Goal: Task Accomplishment & Management: Complete application form

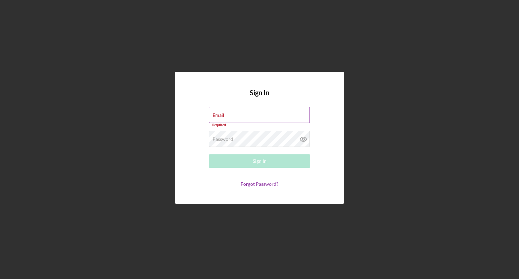
type input "[EMAIL_ADDRESS][DOMAIN_NAME]"
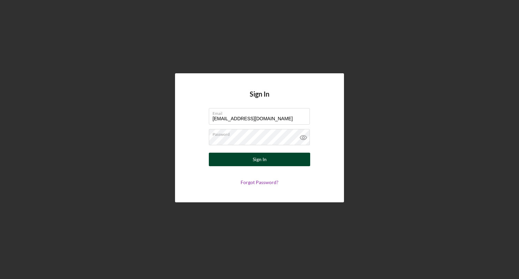
click at [253, 158] on div "Sign In" at bounding box center [260, 160] width 14 height 14
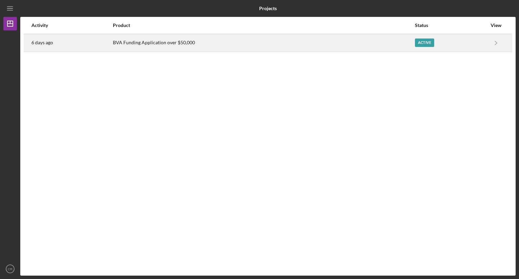
click at [316, 41] on div "BVA Funding Application over $50,000" at bounding box center [263, 42] width 301 height 17
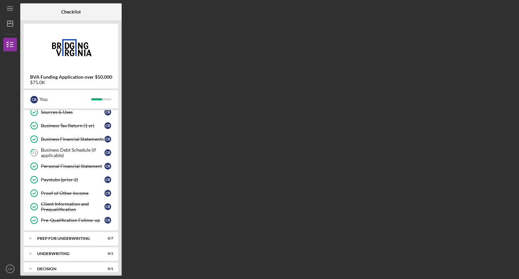
scroll to position [60, 0]
click at [79, 151] on div "Business Debt Schedule (if applicable)" at bounding box center [73, 153] width 64 height 11
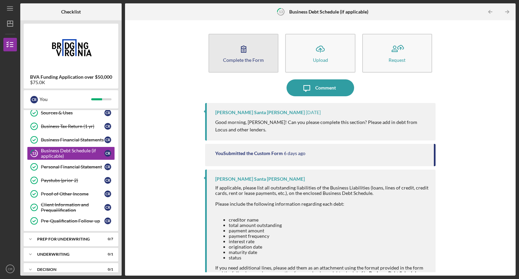
click at [240, 53] on icon "button" at bounding box center [243, 49] width 17 height 17
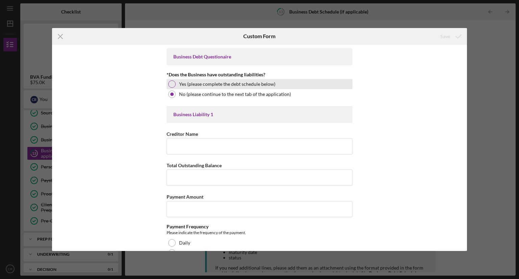
click at [259, 81] on label "Yes (please complete the debt schedule below)" at bounding box center [227, 83] width 96 height 5
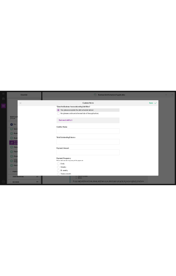
scroll to position [34, 0]
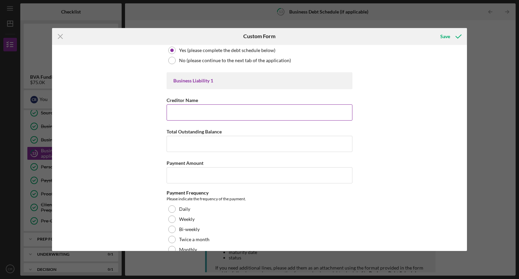
click at [251, 111] on input "Creditor Name" at bounding box center [260, 112] width 186 height 16
type input "LOCUS Bank"
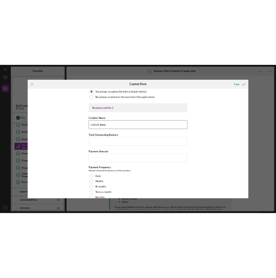
scroll to position [0, 0]
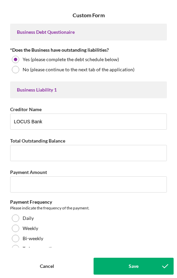
click at [1, 18] on form "Icon/Menu Close Custom Form Save Business Debt Questionaire *Does the Business …" at bounding box center [88, 139] width 177 height 278
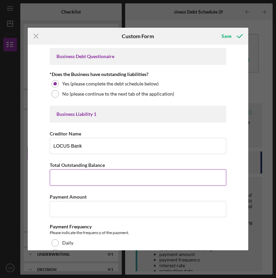
click at [67, 180] on input "Total Outstanding Balance" at bounding box center [138, 177] width 176 height 16
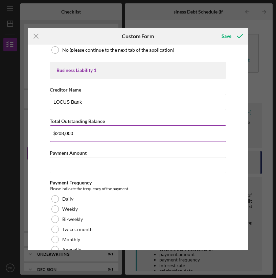
scroll to position [45, 0]
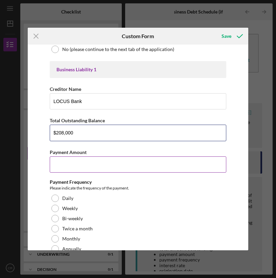
type input "$208,000"
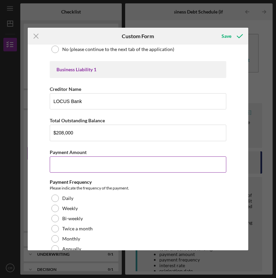
click at [105, 165] on input "Payment Amount" at bounding box center [138, 164] width 176 height 16
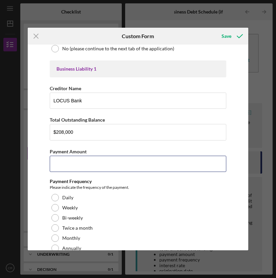
scroll to position [44, 0]
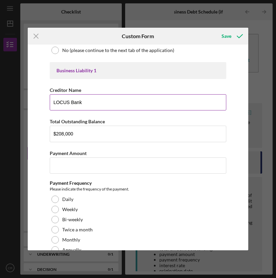
click at [115, 103] on input "LOCUS Bank" at bounding box center [138, 102] width 176 height 16
click at [112, 103] on input "LOCUS Bank" at bounding box center [138, 102] width 176 height 16
click at [112, 104] on input "LOCUS Bank" at bounding box center [138, 102] width 176 height 16
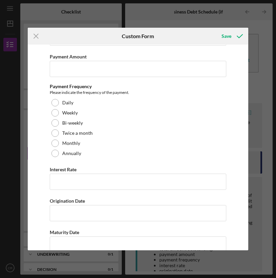
scroll to position [142, 0]
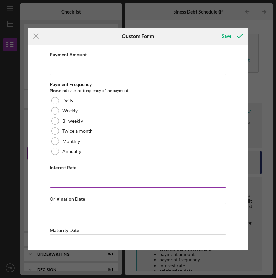
type input "VSBFA"
click at [91, 180] on input "Interest Rate" at bounding box center [138, 180] width 176 height 16
type input "3.00000%"
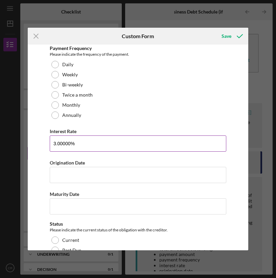
scroll to position [189, 0]
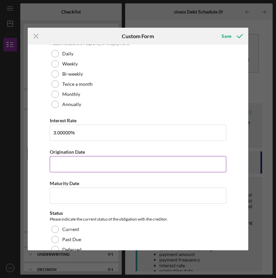
click at [115, 165] on input "Origination Date" at bounding box center [138, 164] width 176 height 16
type input "[DATE]"
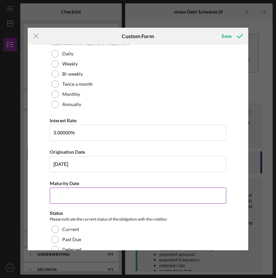
click at [112, 195] on input "Maturity Date" at bounding box center [138, 195] width 176 height 16
click at [86, 196] on input "Maturity Date" at bounding box center [138, 195] width 176 height 16
paste input "10/dd/yyyy"
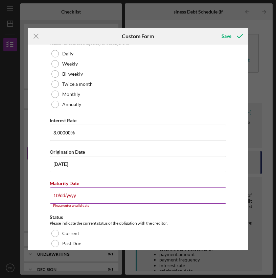
type input "1m/dd/yyyy"
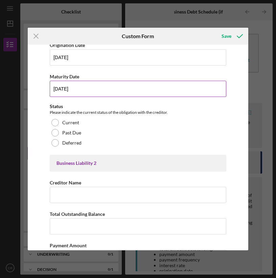
scroll to position [296, 0]
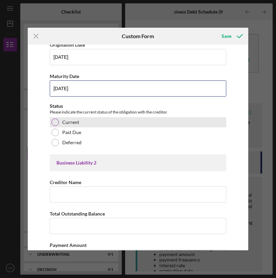
type input "[DATE]"
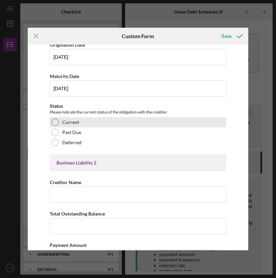
click at [78, 120] on div "Current" at bounding box center [138, 122] width 176 height 10
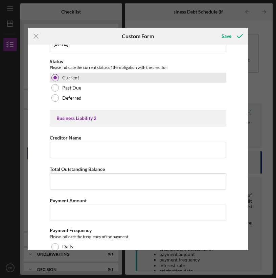
scroll to position [341, 0]
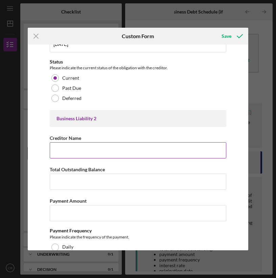
click at [109, 151] on input "Creditor Name" at bounding box center [138, 150] width 176 height 16
click at [80, 150] on input "Creditor Name" at bounding box center [138, 150] width 176 height 16
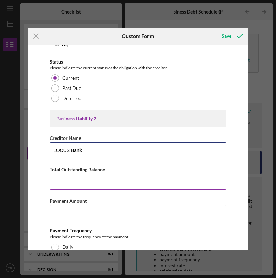
type input "LOCUS Bank"
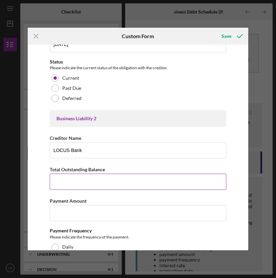
click at [85, 180] on input "Total Outstanding Balance" at bounding box center [138, 182] width 176 height 16
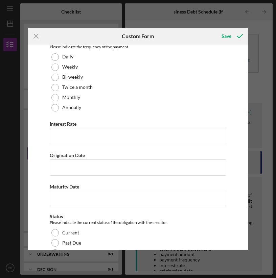
scroll to position [532, 0]
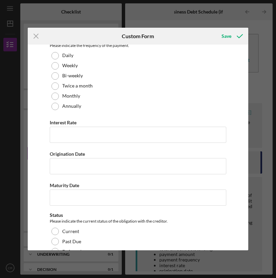
type input "$260,000"
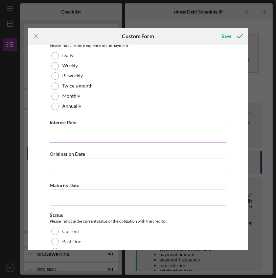
click at [104, 135] on input "Interest Rate" at bounding box center [138, 135] width 176 height 16
paste input "7%"
click at [90, 135] on input "7.00000%" at bounding box center [138, 135] width 176 height 16
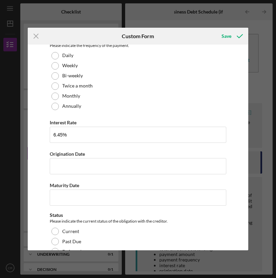
type input "6.45000%"
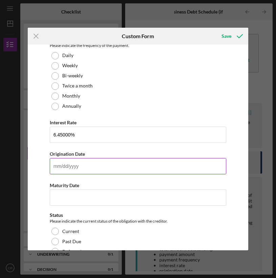
click at [73, 164] on input "Origination Date" at bounding box center [138, 166] width 176 height 16
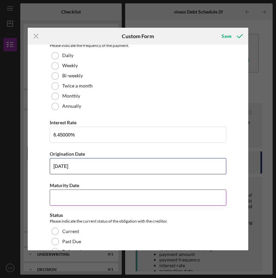
type input "[DATE]"
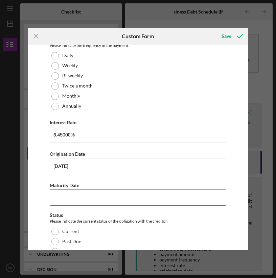
click at [91, 197] on input "Maturity Date" at bounding box center [138, 198] width 176 height 16
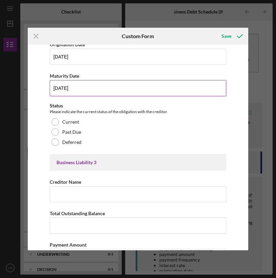
scroll to position [643, 0]
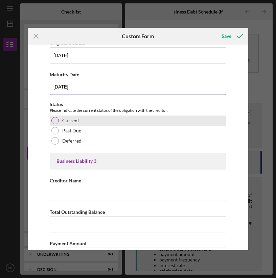
type input "[DATE]"
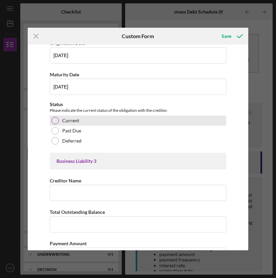
click at [63, 116] on div "Current" at bounding box center [138, 121] width 176 height 10
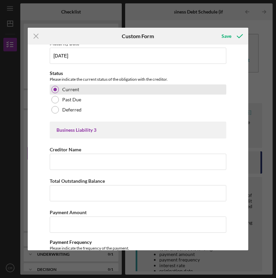
scroll to position [675, 0]
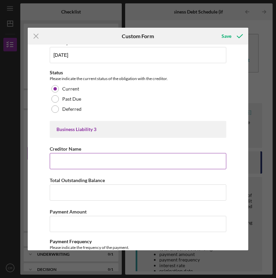
click at [134, 161] on input "Creditor Name" at bounding box center [138, 161] width 176 height 16
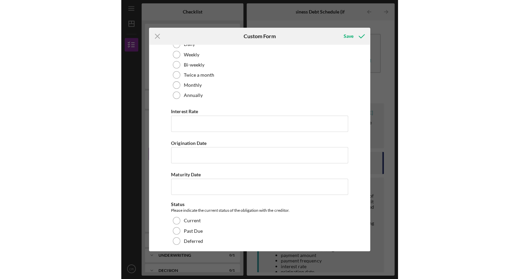
scroll to position [1579, 0]
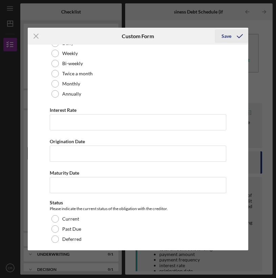
type input "N/A"
click at [231, 34] on icon "submit" at bounding box center [239, 36] width 17 height 17
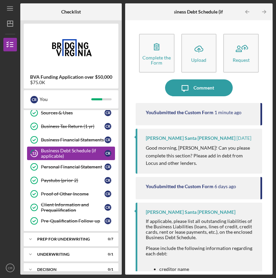
click at [53, 149] on div "Business Debt Schedule (if applicable)" at bounding box center [73, 153] width 64 height 11
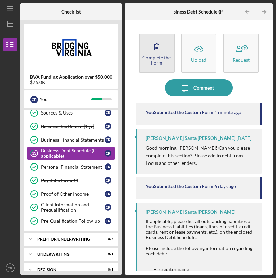
click at [165, 55] on div "Complete the Form" at bounding box center [157, 60] width 34 height 10
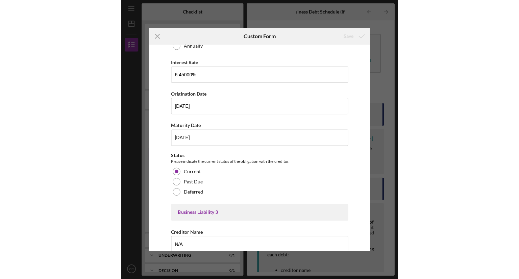
scroll to position [586, 0]
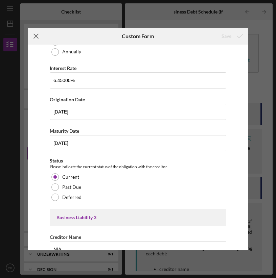
click at [36, 37] on line at bounding box center [36, 36] width 4 height 4
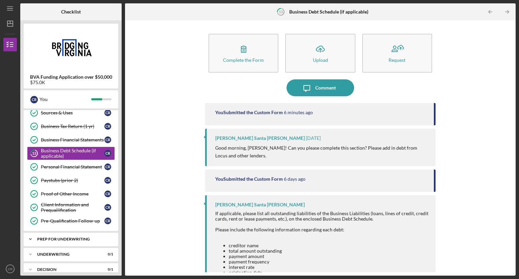
click at [61, 237] on div "Prep for Underwriting" at bounding box center [73, 239] width 73 height 4
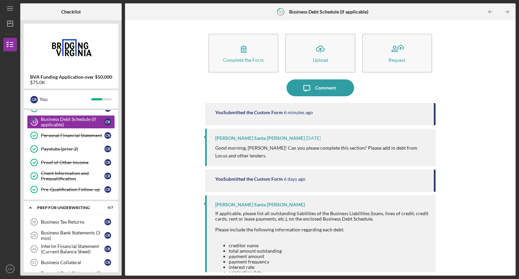
scroll to position [91, 0]
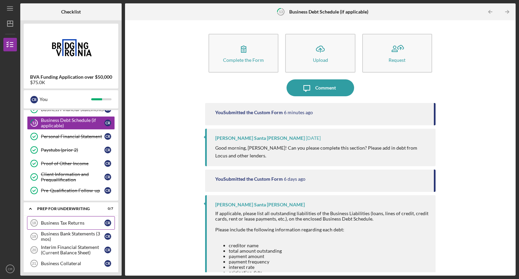
click at [73, 221] on div "Business Tax Returns" at bounding box center [73, 222] width 64 height 5
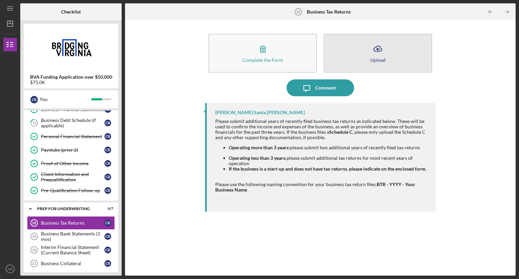
click at [377, 53] on icon "Icon/Upload" at bounding box center [377, 49] width 17 height 17
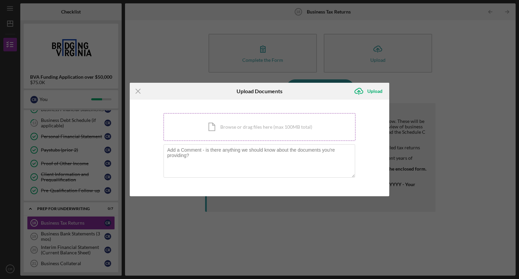
click at [232, 125] on div "Icon/Document Browse or drag files here (max 100MB total) Tap to choose files o…" at bounding box center [260, 127] width 192 height 28
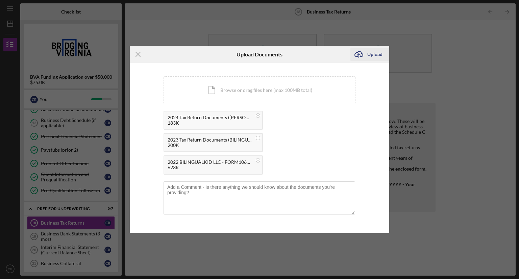
click at [370, 52] on div "Upload" at bounding box center [374, 55] width 15 height 14
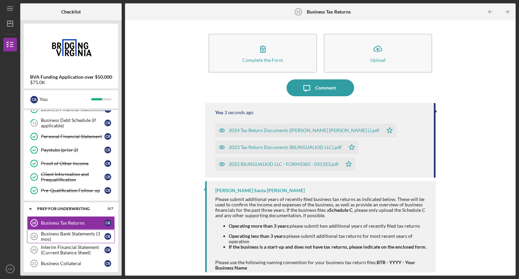
click at [72, 235] on div "Business Bank Statements (3 mos)" at bounding box center [73, 236] width 64 height 11
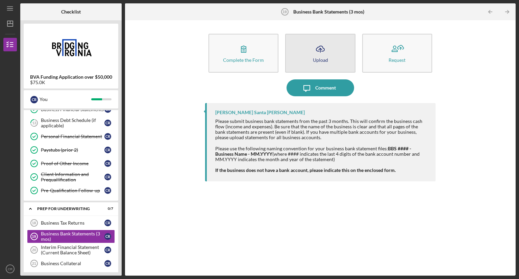
click at [335, 64] on button "Icon/Upload Upload" at bounding box center [320, 53] width 70 height 39
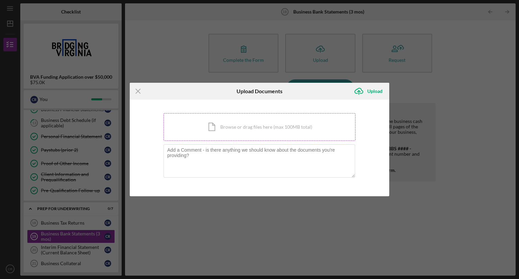
click at [240, 126] on div "Icon/Document Browse or drag files here (max 100MB total) Tap to choose files o…" at bounding box center [260, 127] width 192 height 28
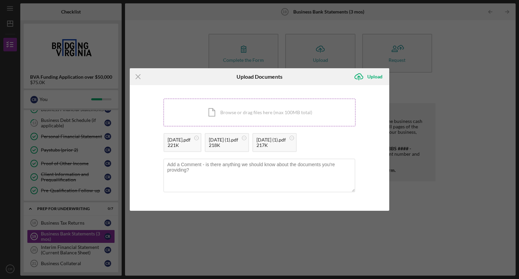
click at [258, 108] on div "Icon/Document Browse or drag files here (max 100MB total) Tap to choose files o…" at bounding box center [260, 113] width 192 height 28
click at [374, 70] on div "Upload" at bounding box center [374, 77] width 15 height 14
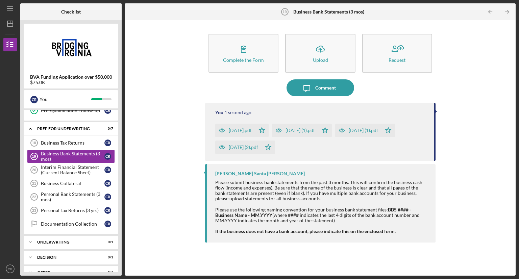
scroll to position [174, 0]
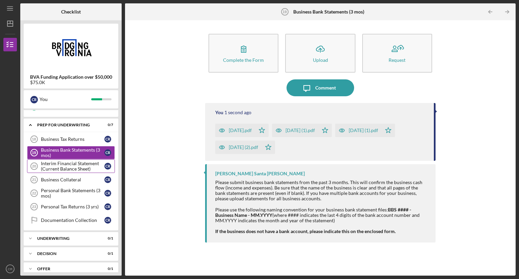
click at [76, 165] on div "Interim Financial Statement (Current Balance Sheet)" at bounding box center [73, 166] width 64 height 11
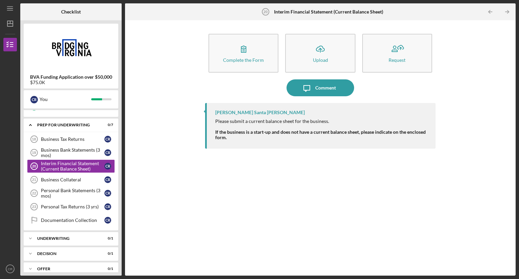
click at [335, 176] on div "[PERSON_NAME] Santa [PERSON_NAME] Please submit a current balance sheet for the…" at bounding box center [320, 184] width 230 height 162
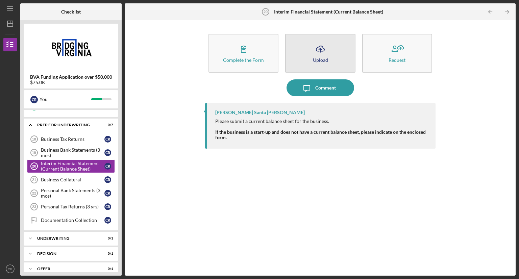
click at [314, 56] on icon "Icon/Upload" at bounding box center [320, 49] width 17 height 17
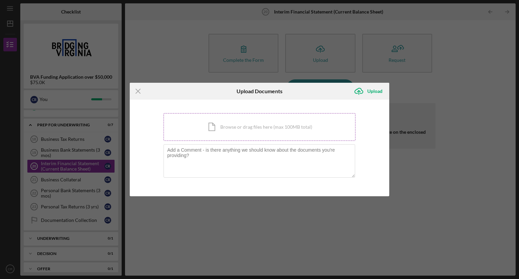
click at [268, 126] on div "Icon/Document Browse or drag files here (max 100MB total) Tap to choose files o…" at bounding box center [260, 127] width 192 height 28
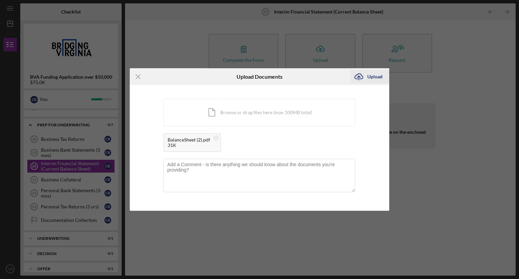
click at [375, 73] on div "Upload" at bounding box center [374, 77] width 15 height 14
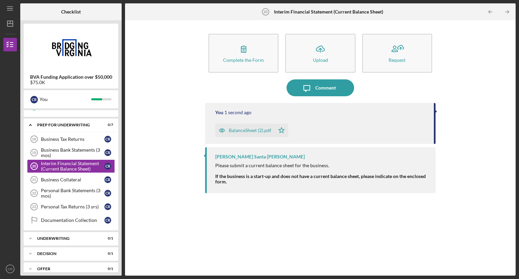
click at [471, 119] on div "Complete the Form Form Icon/Upload Upload Request Icon/Message Comment You 1 se…" at bounding box center [320, 148] width 384 height 249
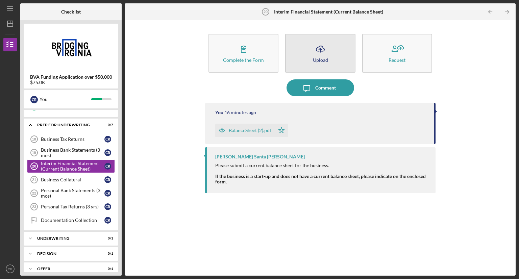
click at [316, 58] on div "Upload" at bounding box center [320, 59] width 15 height 5
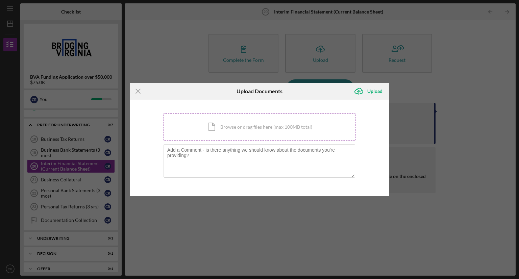
click at [258, 127] on div "Icon/Document Browse or drag files here (max 100MB total) Tap to choose files o…" at bounding box center [260, 127] width 192 height 28
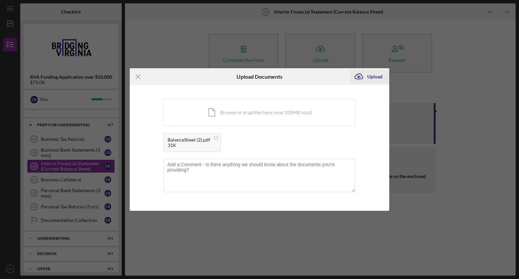
click at [372, 77] on div "Upload" at bounding box center [374, 77] width 15 height 14
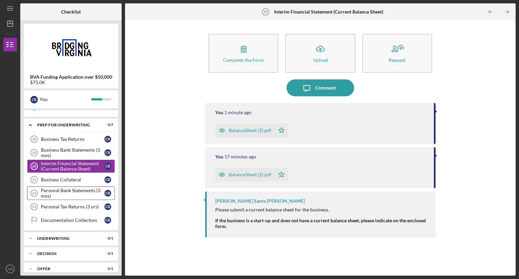
click at [68, 193] on div "Personal Bank Statements (3 mos)" at bounding box center [73, 193] width 64 height 11
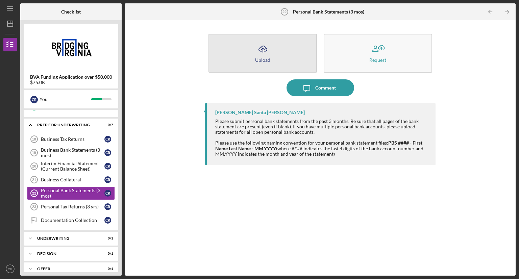
click at [267, 68] on button "Icon/Upload Upload" at bounding box center [262, 53] width 108 height 39
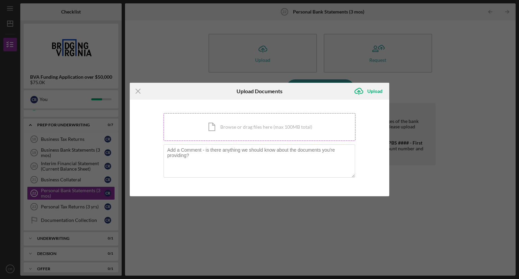
click at [244, 126] on div "Icon/Document Browse or drag files here (max 100MB total) Tap to choose files o…" at bounding box center [260, 127] width 192 height 28
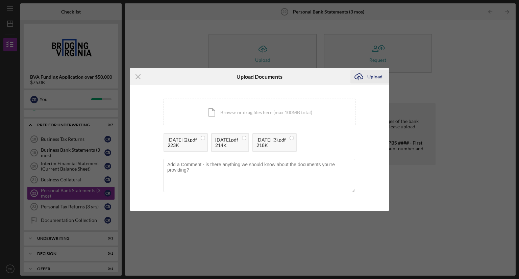
click at [367, 75] on icon "Icon/Upload" at bounding box center [358, 76] width 17 height 17
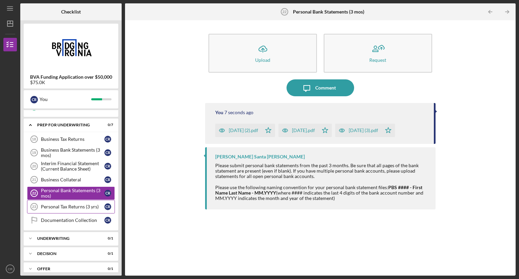
click at [75, 204] on div "Personal Tax Returns (3 yrs)" at bounding box center [73, 206] width 64 height 5
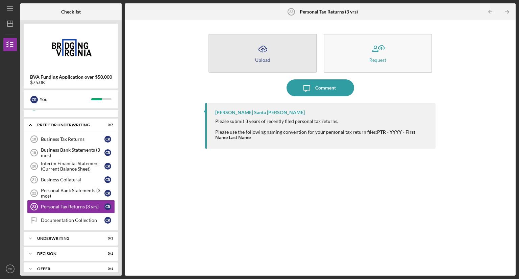
click at [256, 53] on icon "Icon/Upload" at bounding box center [262, 49] width 17 height 17
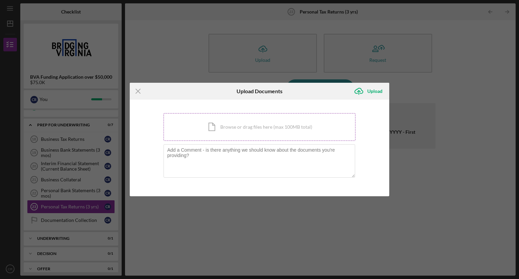
click at [247, 128] on div "Icon/Document Browse or drag files here (max 100MB total) Tap to choose files o…" at bounding box center [260, 127] width 192 height 28
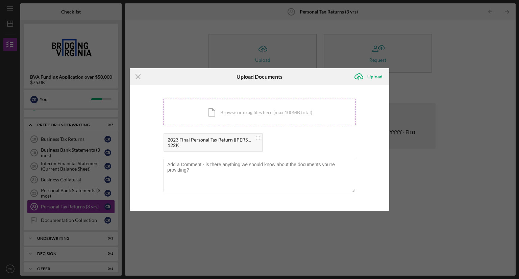
click at [254, 112] on div "Icon/Document Browse or drag files here (max 100MB total) Tap to choose files o…" at bounding box center [260, 113] width 192 height 28
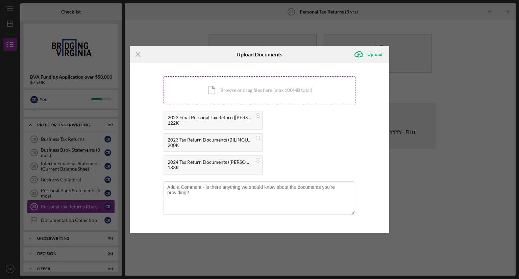
click at [246, 88] on div "Icon/Document Browse or drag files here (max 100MB total) Tap to choose files o…" at bounding box center [260, 90] width 192 height 28
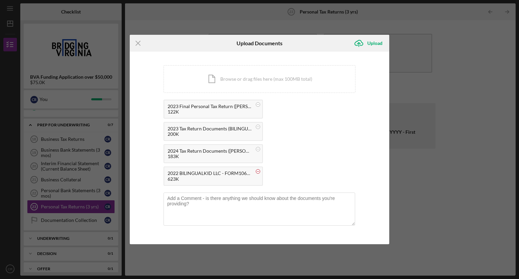
click at [258, 106] on circle at bounding box center [258, 104] width 4 height 4
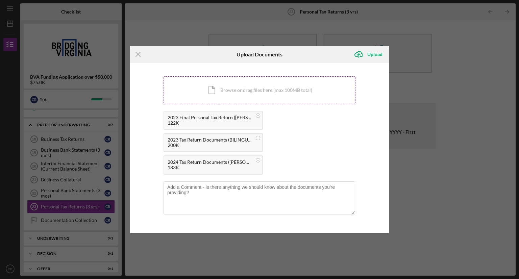
click at [240, 89] on div "Icon/Document Browse or drag files here (max 100MB total) Tap to choose files o…" at bounding box center [260, 90] width 192 height 28
click at [370, 56] on div "Upload" at bounding box center [374, 55] width 15 height 14
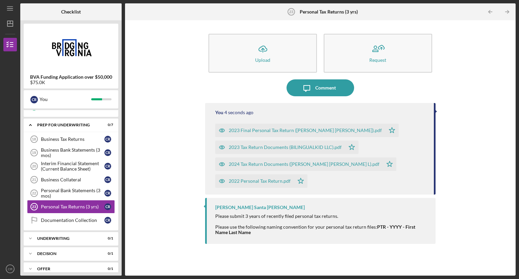
click at [109, 49] on img at bounding box center [71, 47] width 95 height 41
click at [75, 219] on div "Documentation Collection" at bounding box center [73, 220] width 64 height 5
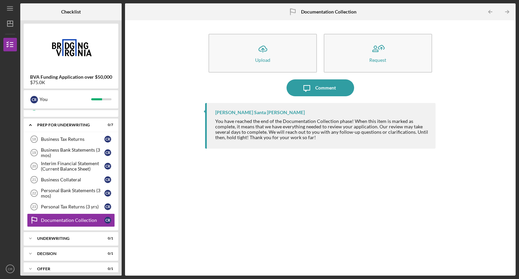
click at [112, 49] on img at bounding box center [71, 47] width 95 height 41
click at [58, 236] on div "Underwriting" at bounding box center [73, 238] width 73 height 4
click at [50, 252] on div "Decision" at bounding box center [73, 254] width 73 height 4
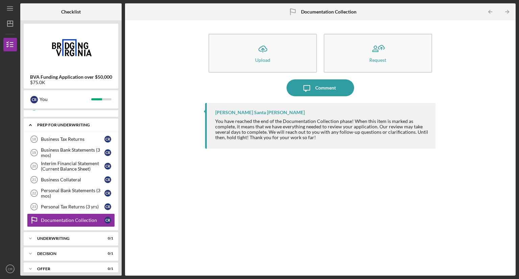
click at [33, 123] on icon "Icon/Expander" at bounding box center [31, 125] width 14 height 14
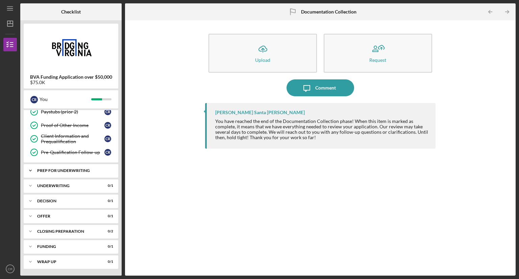
scroll to position [127, 0]
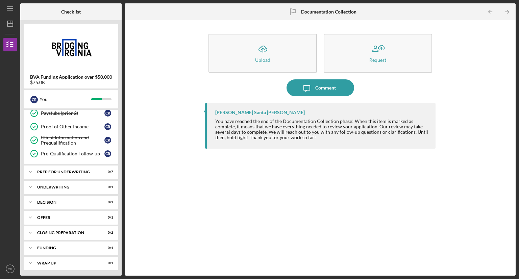
click at [144, 142] on div "Icon/Upload Upload Request Icon/Message Comment [PERSON_NAME] Santa [PERSON_NAM…" at bounding box center [320, 148] width 384 height 249
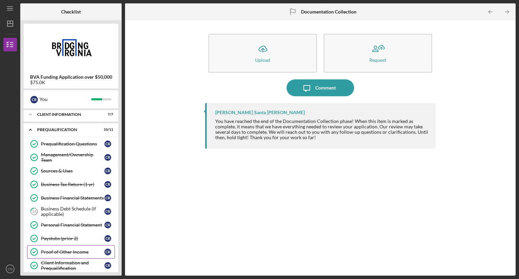
scroll to position [0, 0]
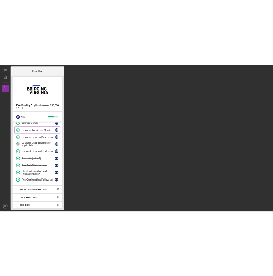
scroll to position [62, 0]
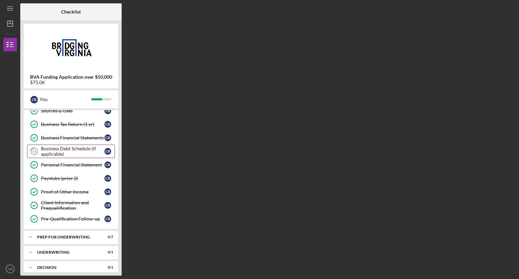
click at [79, 152] on div "Business Debt Schedule (if applicable)" at bounding box center [73, 151] width 64 height 11
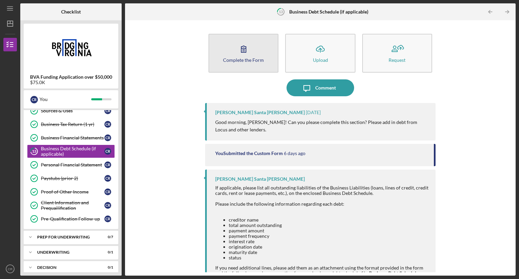
click at [243, 48] on icon "button" at bounding box center [243, 49] width 5 height 6
